Goal: Book appointment/travel/reservation

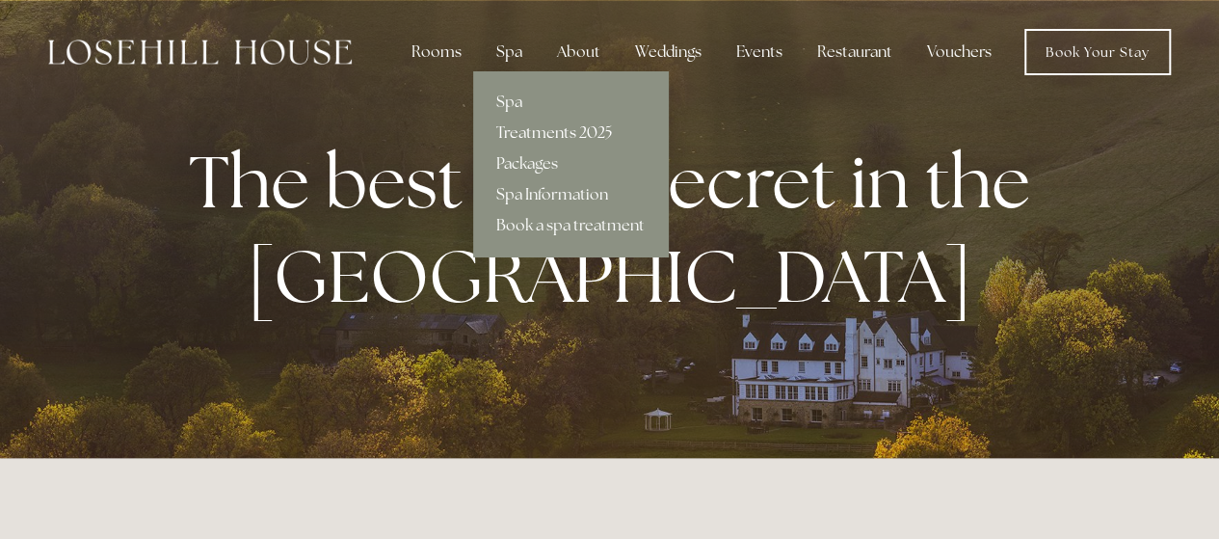
click at [539, 131] on link "Treatments 2025" at bounding box center [570, 133] width 195 height 31
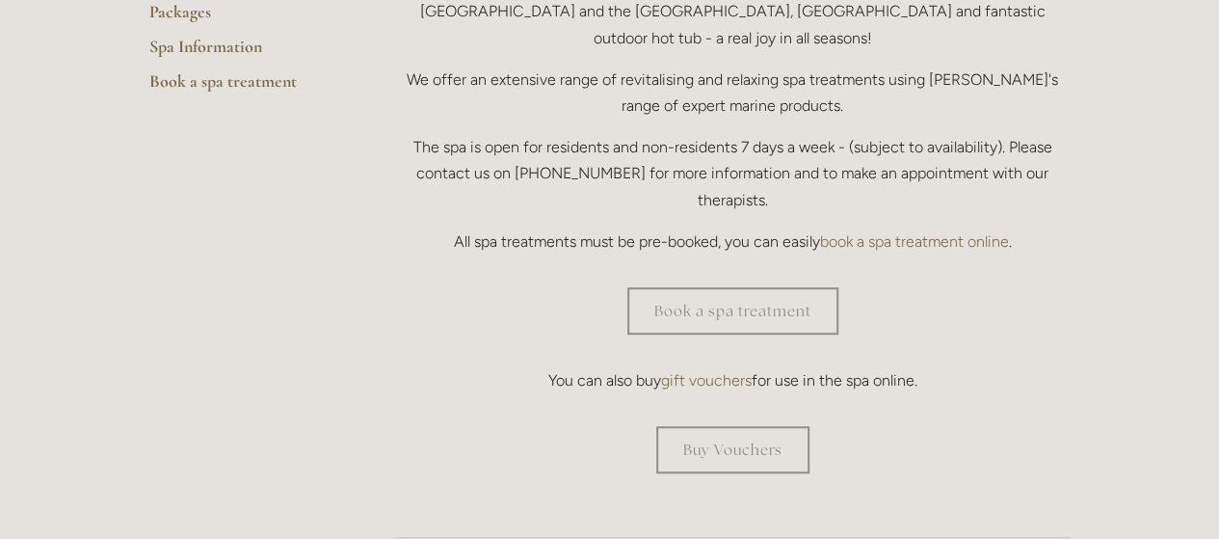
scroll to position [578, 0]
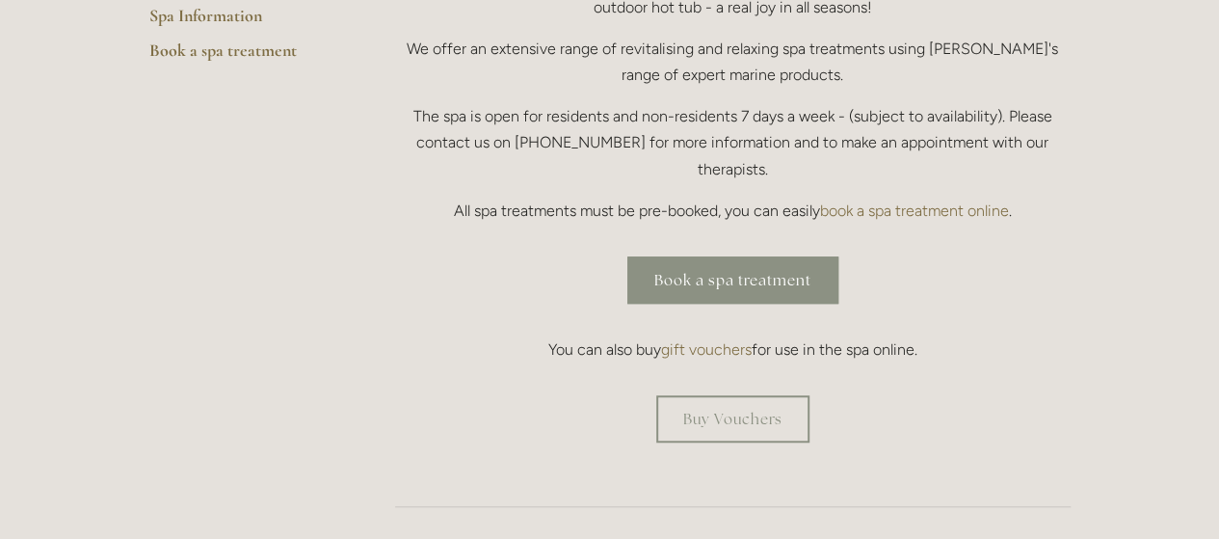
click at [719, 256] on link "Book a spa treatment" at bounding box center [732, 279] width 211 height 47
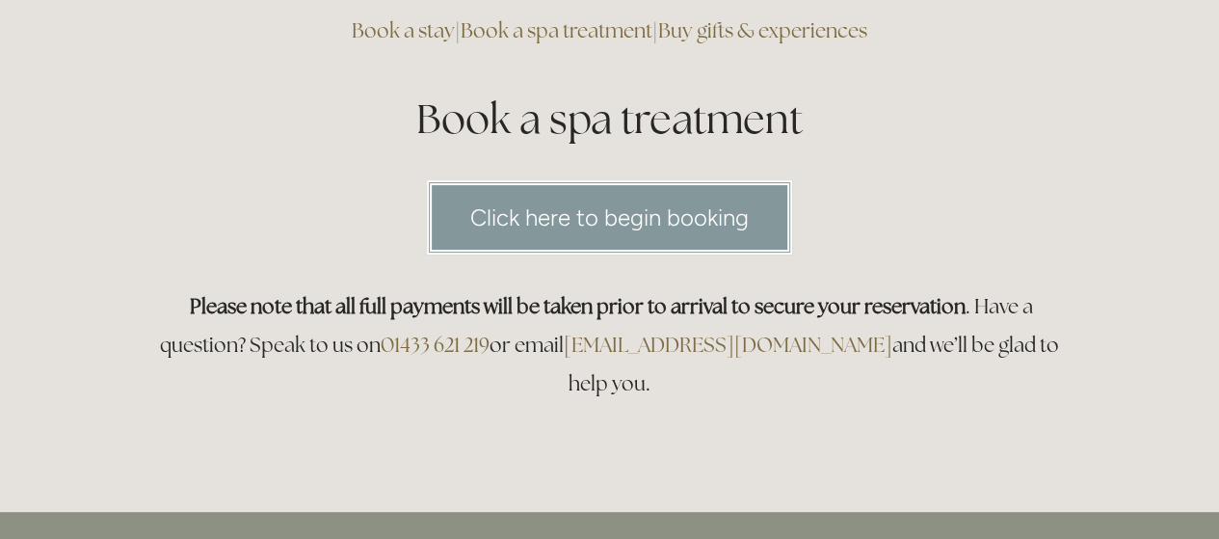
scroll to position [193, 0]
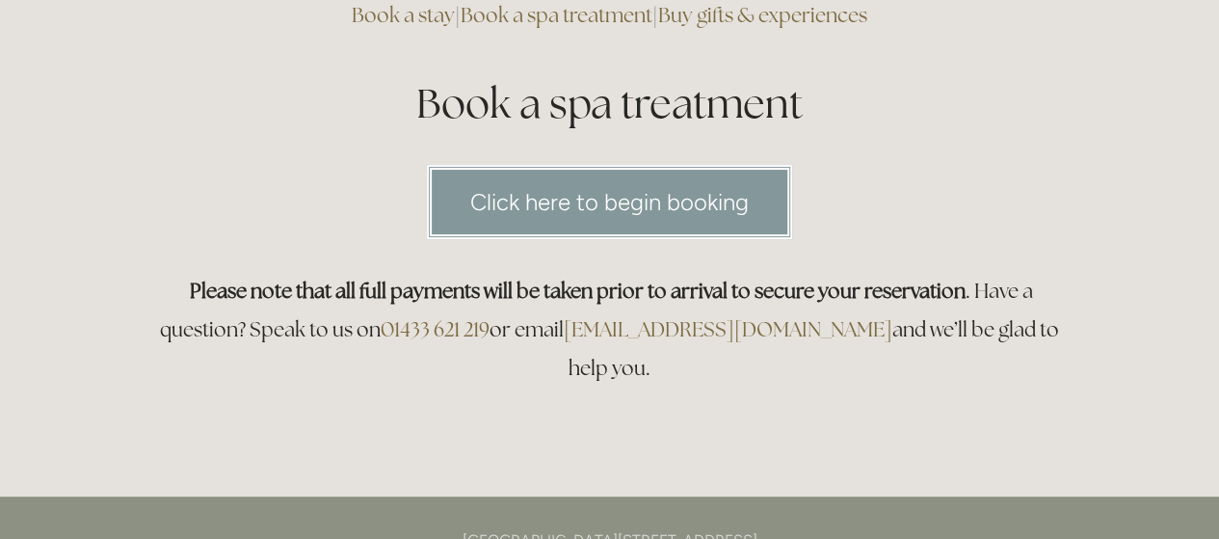
click at [616, 207] on link "Click here to begin booking" at bounding box center [609, 202] width 365 height 74
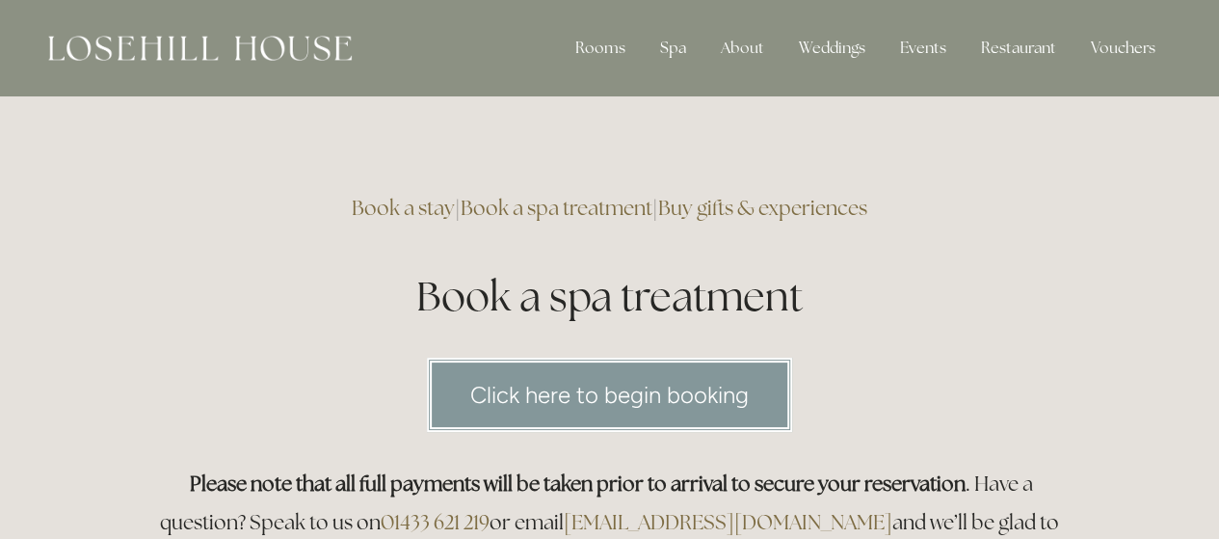
scroll to position [0, 0]
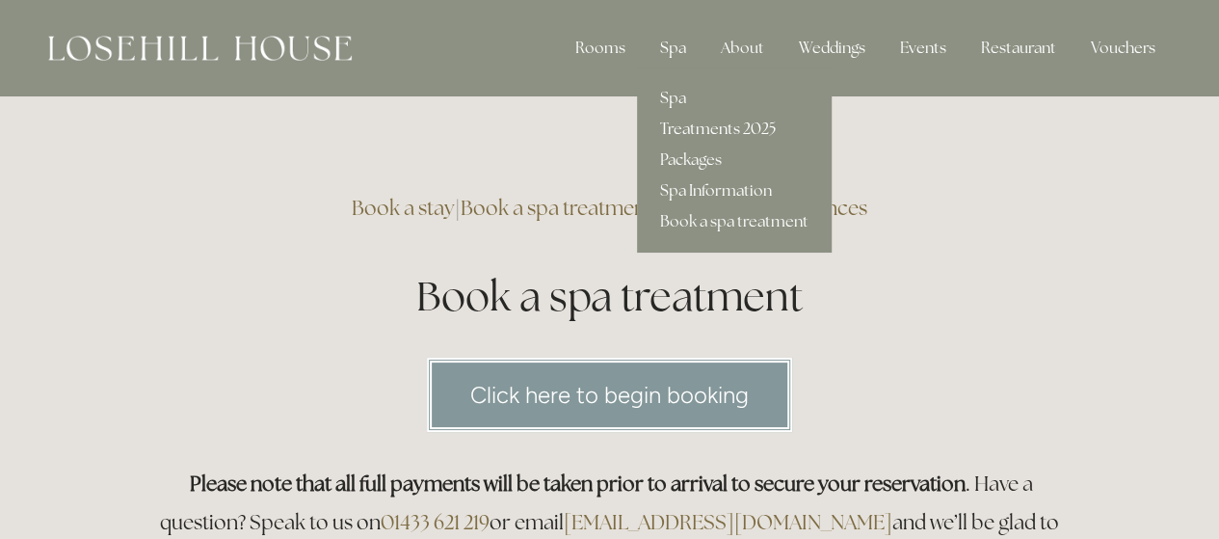
click at [699, 123] on link "Treatments 2025" at bounding box center [734, 129] width 195 height 31
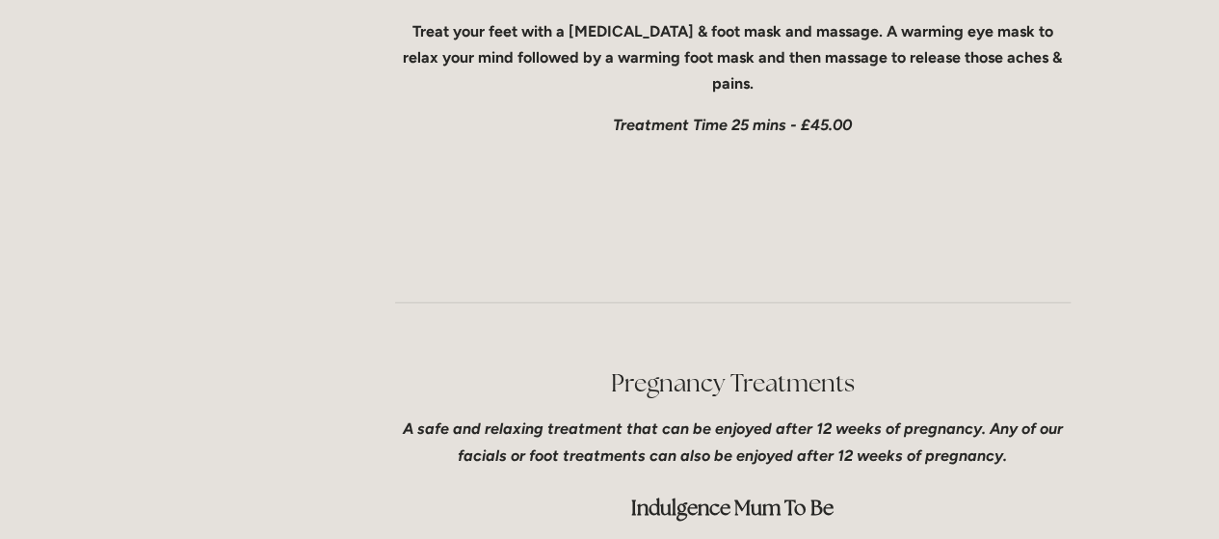
scroll to position [4817, 0]
